Goal: Transaction & Acquisition: Purchase product/service

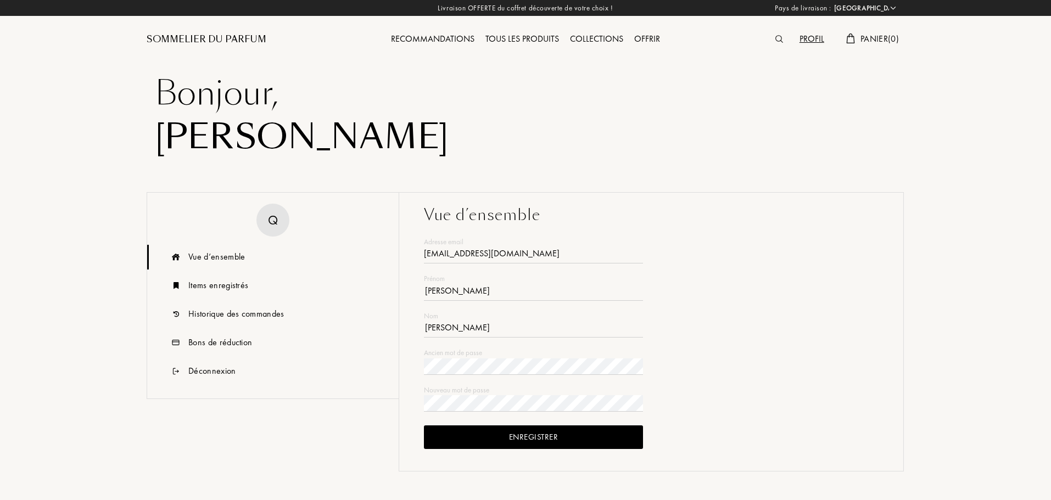
select select "FR"
click at [211, 289] on div "Items enregistrés" at bounding box center [218, 285] width 60 height 13
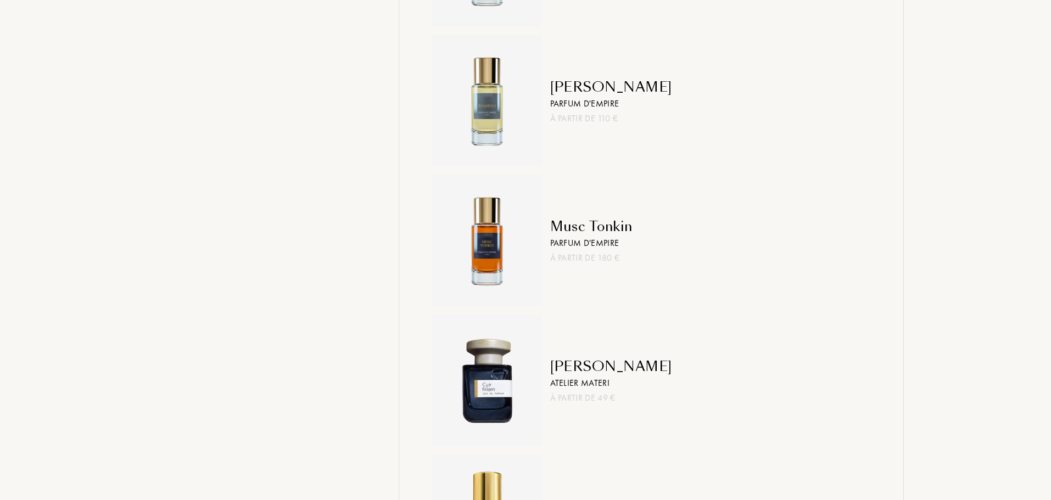
scroll to position [1163, 0]
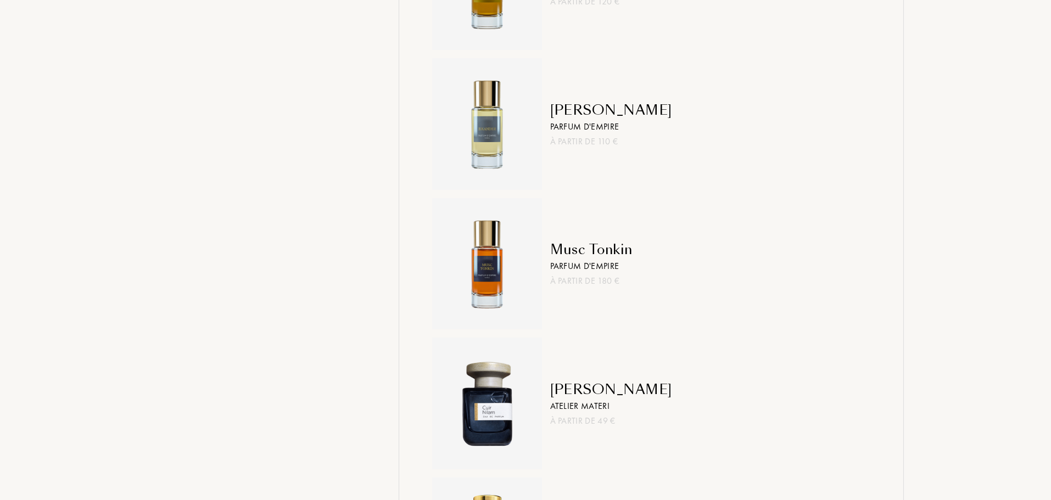
click at [566, 98] on div "Iskander Parfum d'Empire À partir de 110 €" at bounding box center [706, 124] width 329 height 132
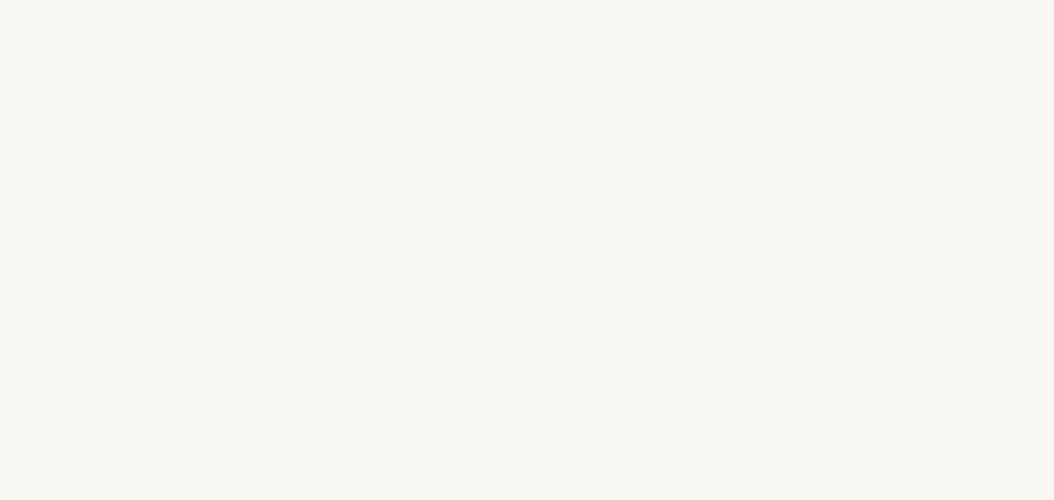
select select "FR"
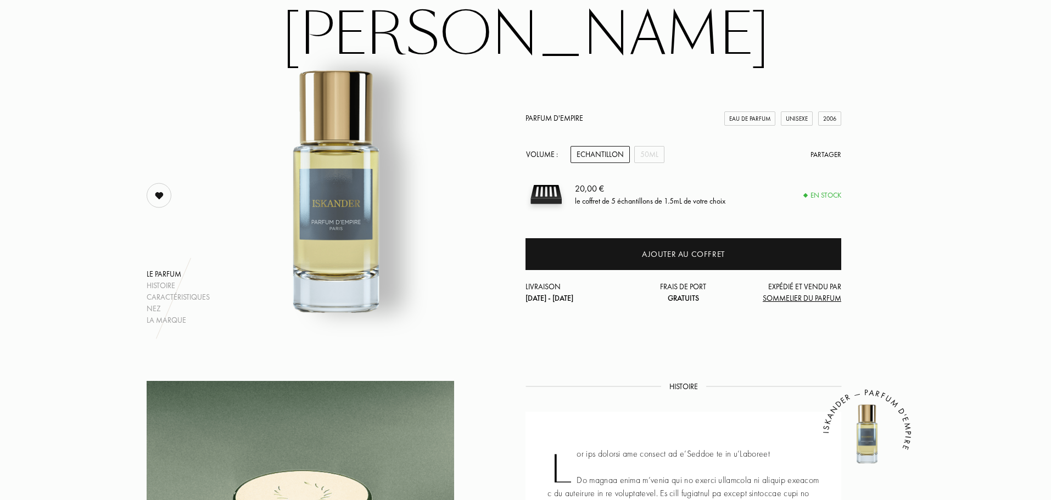
scroll to position [89, 0]
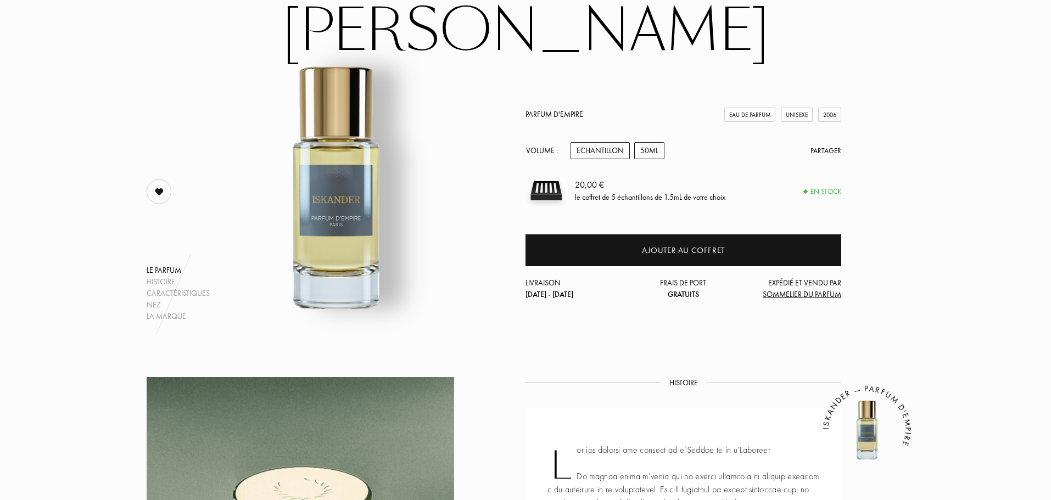
click at [652, 146] on div "50mL" at bounding box center [649, 150] width 30 height 17
click at [591, 152] on div "Echantillon" at bounding box center [599, 150] width 59 height 17
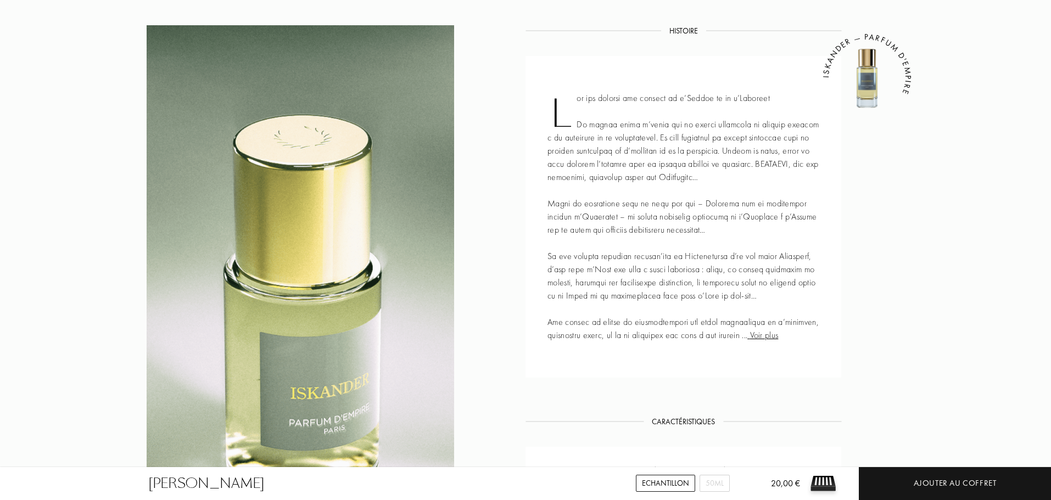
scroll to position [440, 0]
